Goal: Find contact information: Find contact information

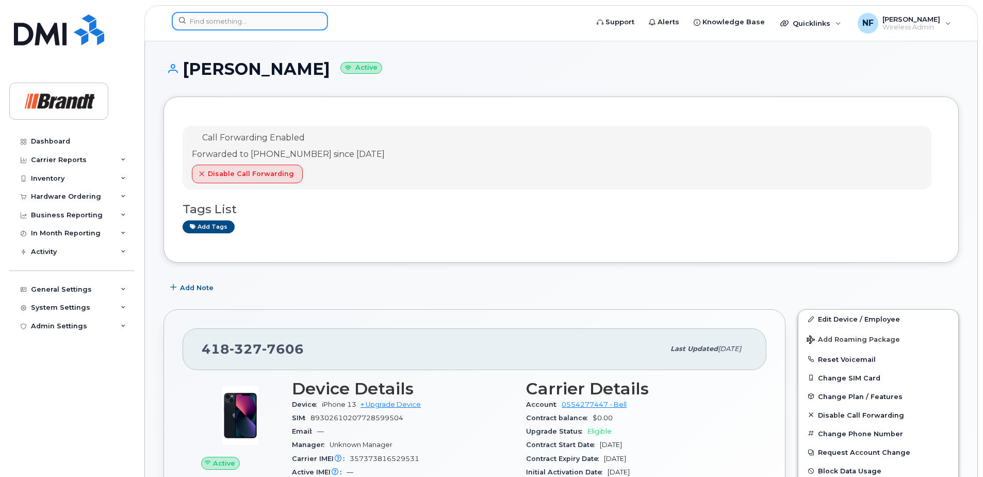
click at [224, 26] on input at bounding box center [250, 21] width 156 height 19
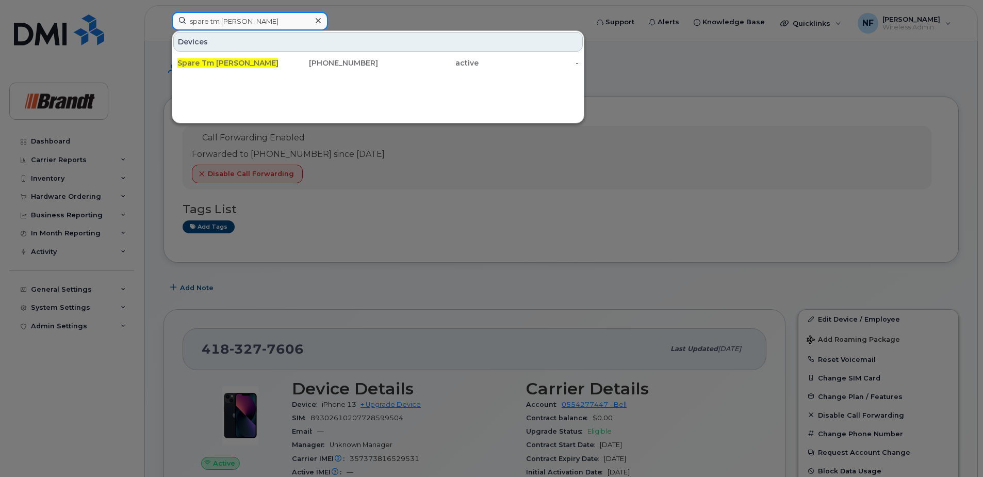
type input "spare tm mel"
click at [243, 64] on div "Spare Tm Mel fort" at bounding box center [227, 63] width 101 height 10
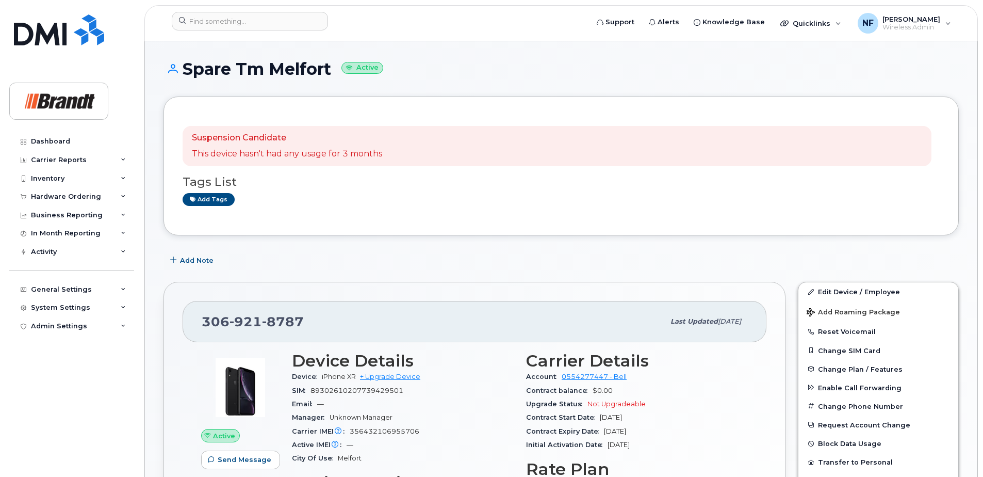
click at [292, 326] on span "8787" at bounding box center [283, 321] width 42 height 15
copy span "[PHONE_NUMBER]"
